Goal: Task Accomplishment & Management: Complete application form

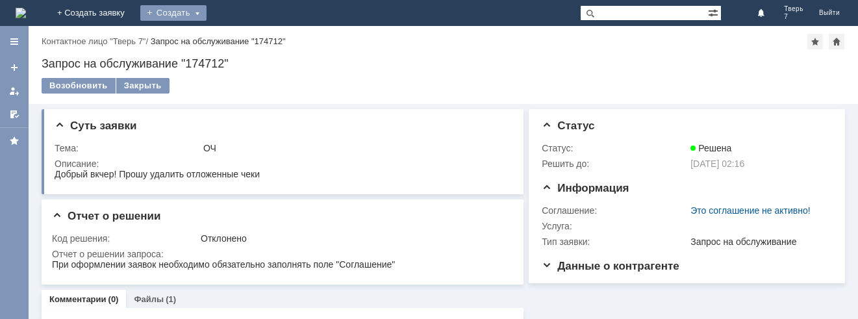
click at [207, 16] on div "Создать" at bounding box center [173, 13] width 66 height 16
click at [242, 39] on link "Заявка" at bounding box center [192, 39] width 99 height 16
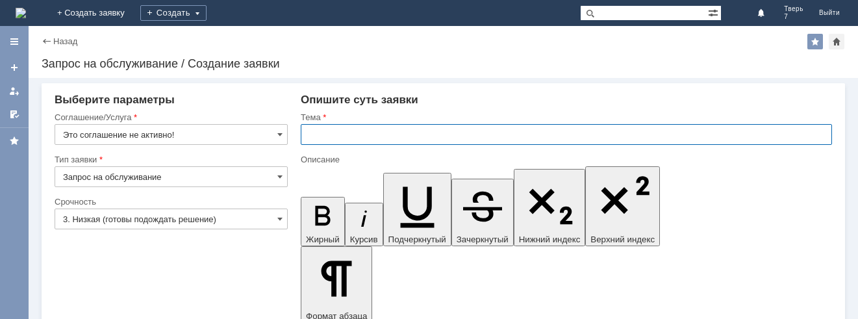
click at [340, 129] on input "text" at bounding box center [566, 134] width 531 height 21
type input "ОЧ"
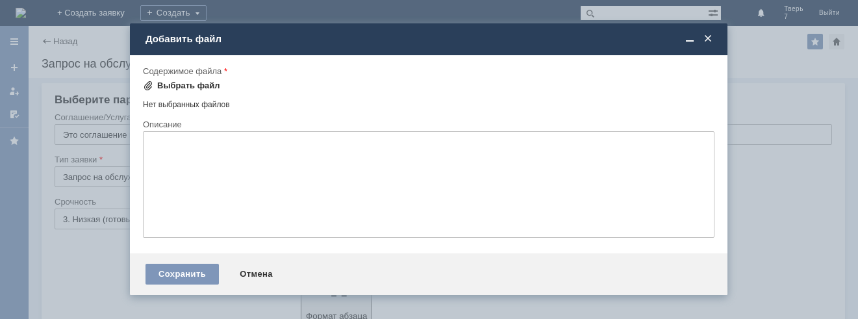
click at [201, 82] on div "Выбрать файл" at bounding box center [188, 86] width 63 height 10
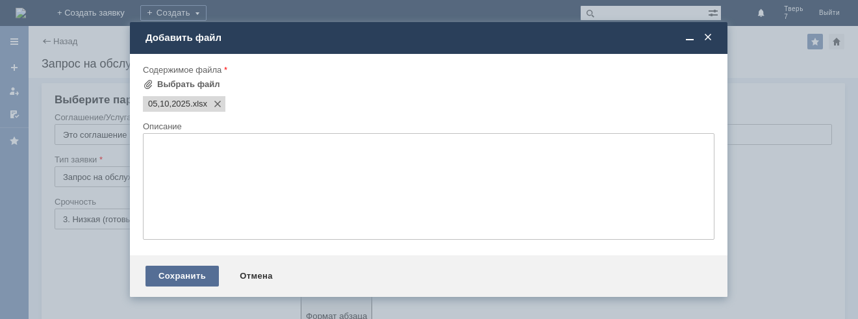
click at [181, 277] on div "Сохранить" at bounding box center [181, 276] width 73 height 21
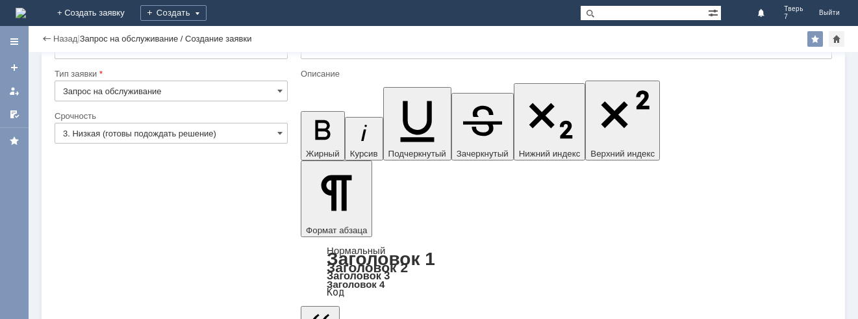
scroll to position [59, 0]
